Goal: Information Seeking & Learning: Learn about a topic

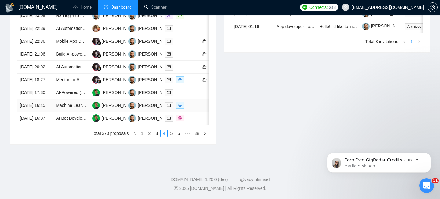
click at [49, 109] on td "[DATE] 16:45" at bounding box center [35, 105] width 36 height 13
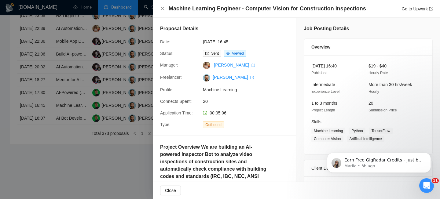
click at [233, 1] on div "Machine Learning Engineer - Computer Vision for Construction Inspections Go to …" at bounding box center [296, 9] width 287 height 18
click at [233, 10] on h4 "Machine Learning Engineer - Computer Vision for Construction Inspections" at bounding box center [267, 9] width 197 height 8
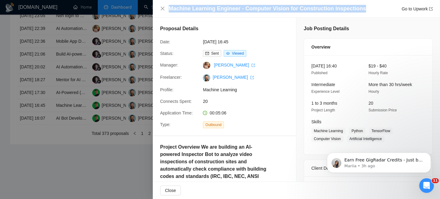
click at [233, 10] on h4 "Machine Learning Engineer - Computer Vision for Construction Inspections" at bounding box center [267, 9] width 197 height 8
copy h4 "Machine Learning Engineer - Computer Vision for Construction Inspections"
click at [164, 8] on icon "close" at bounding box center [162, 8] width 5 height 5
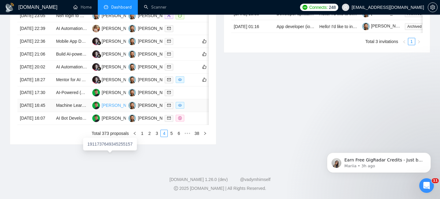
scroll to position [324, 0]
click at [66, 86] on td "Mentor for AI App Building Skool Community ([DOMAIN_NAME] & Vibe Coding)" at bounding box center [71, 80] width 36 height 13
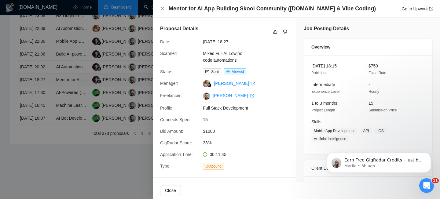
scroll to position [366, 0]
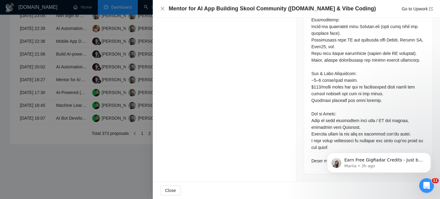
click at [214, 5] on h4 "Mentor for AI App Building Skool Community ([DOMAIN_NAME] & Vibe Coding)" at bounding box center [272, 9] width 207 height 8
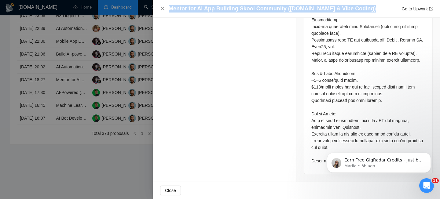
click at [214, 5] on h4 "Mentor for AI App Building Skool Community ([DOMAIN_NAME] & Vibe Coding)" at bounding box center [272, 9] width 207 height 8
click at [161, 8] on icon "close" at bounding box center [162, 8] width 5 height 5
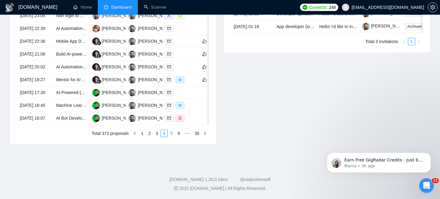
click at [172, 137] on link "5" at bounding box center [171, 133] width 7 height 7
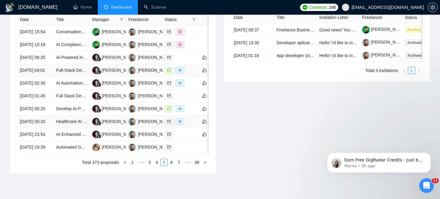
scroll to position [265, 0]
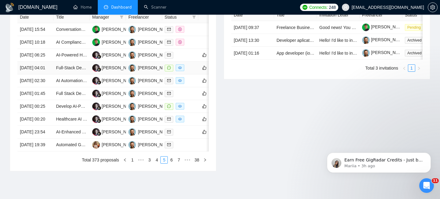
click at [52, 75] on td "[DATE] 04:01" at bounding box center [35, 68] width 36 height 13
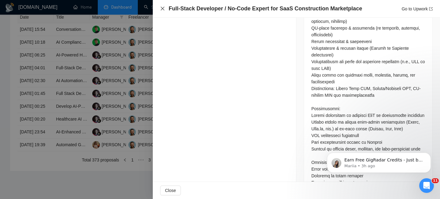
click at [160, 10] on icon "close" at bounding box center [162, 8] width 5 height 5
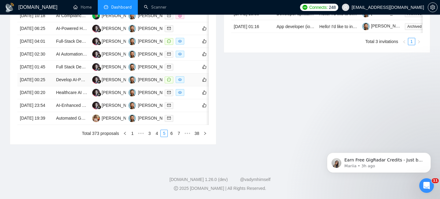
scroll to position [306, 0]
click at [173, 137] on link "6" at bounding box center [171, 133] width 7 height 7
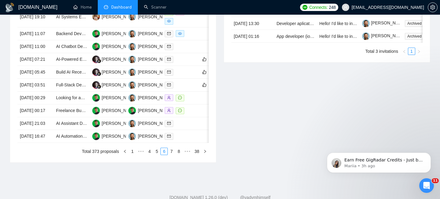
scroll to position [352, 0]
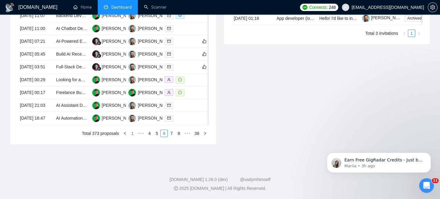
click at [132, 135] on link "1" at bounding box center [132, 133] width 7 height 7
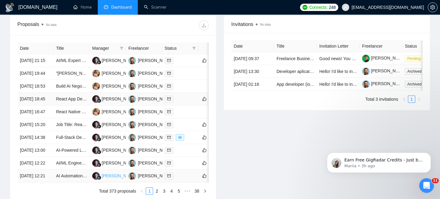
scroll to position [232, 0]
